Goal: Information Seeking & Learning: Learn about a topic

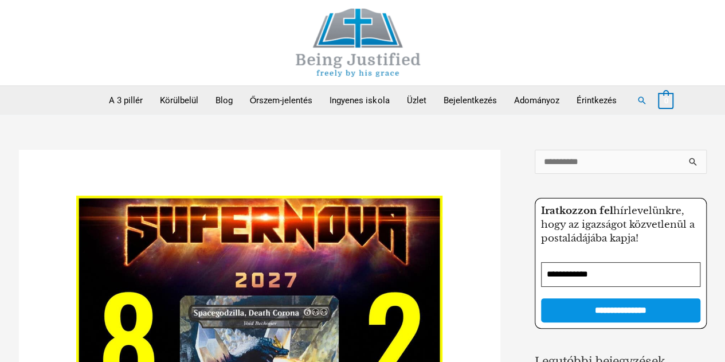
click at [363, 58] on img at bounding box center [358, 43] width 172 height 68
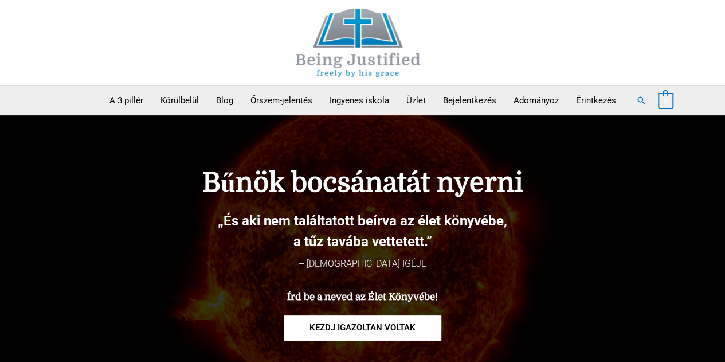
drag, startPoint x: 733, startPoint y: 14, endPoint x: 651, endPoint y: 241, distance: 241.3
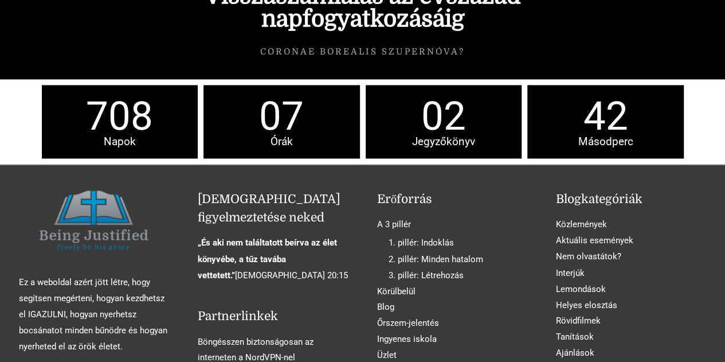
scroll to position [5168, 0]
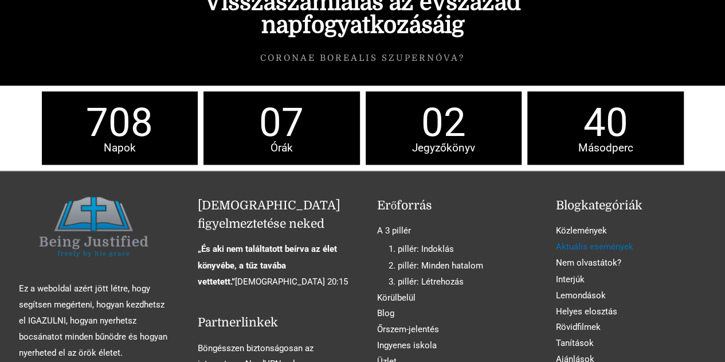
click at [598, 241] on font "Aktuális események" at bounding box center [594, 246] width 77 height 10
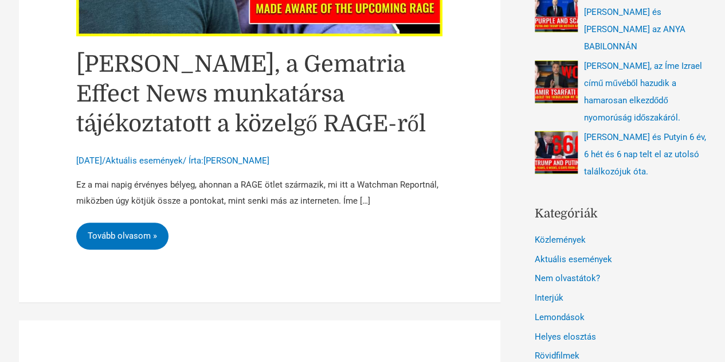
scroll to position [494, 0]
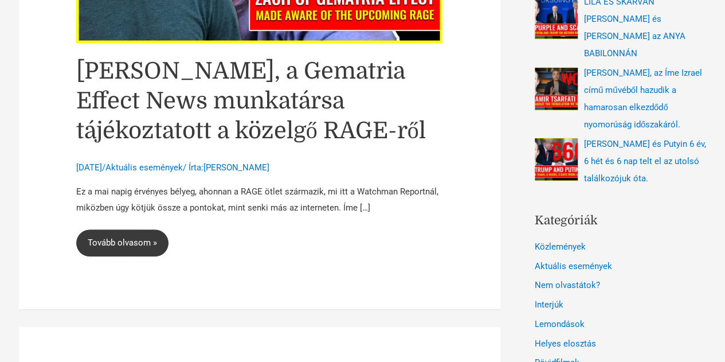
click at [114, 235] on link "Zach, a Gematria Effect News munkatársa tájékoztatott a közelgő RAGE-ről Tovább…" at bounding box center [122, 243] width 92 height 28
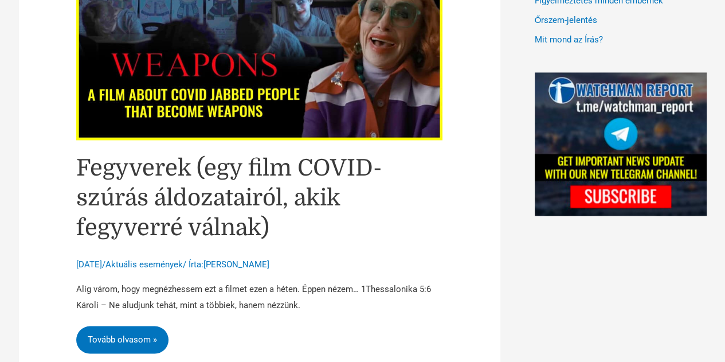
scroll to position [990, 0]
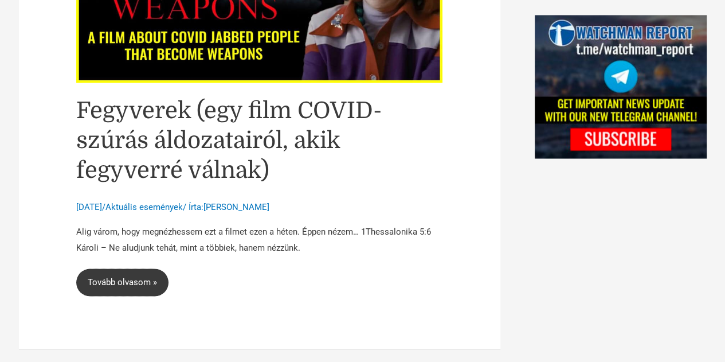
click at [124, 275] on link "Fegyverek (egy film COVID-szúrás áldozatairól, akik fegyverré válnak) Tovább ol…" at bounding box center [122, 282] width 92 height 28
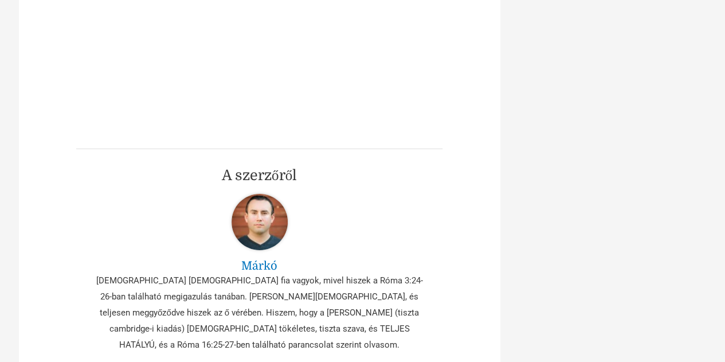
scroll to position [1896, 0]
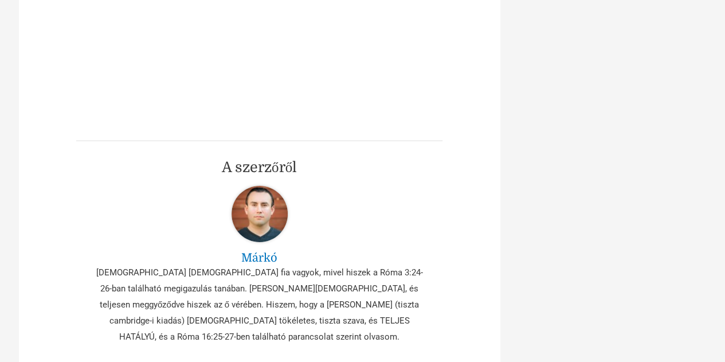
drag, startPoint x: 732, startPoint y: 37, endPoint x: 697, endPoint y: 200, distance: 166.9
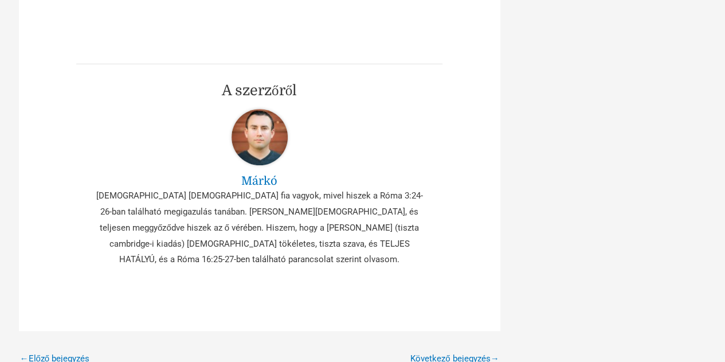
scroll to position [2689, 0]
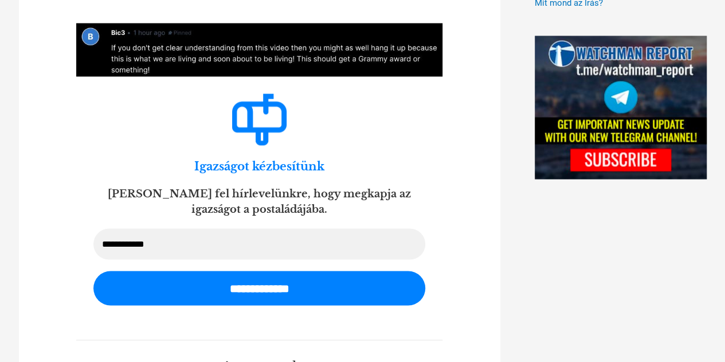
scroll to position [381, 0]
